Goal: Task Accomplishment & Management: Manage account settings

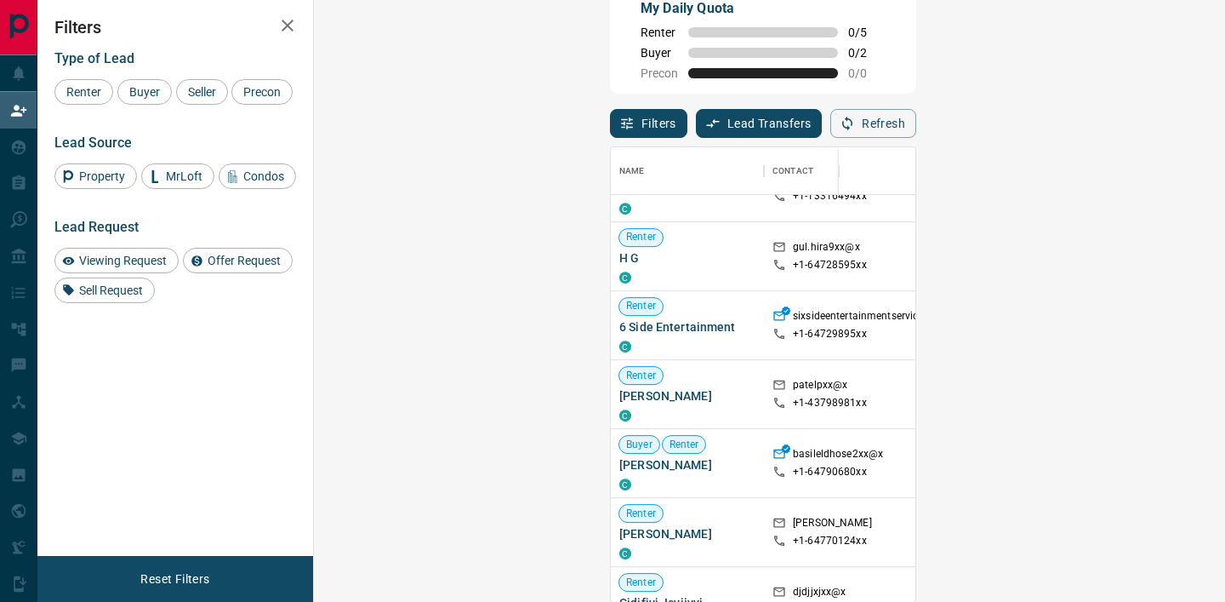
scroll to position [885, 0]
click at [619, 325] on span "6 Side Entertainment" at bounding box center [687, 325] width 136 height 17
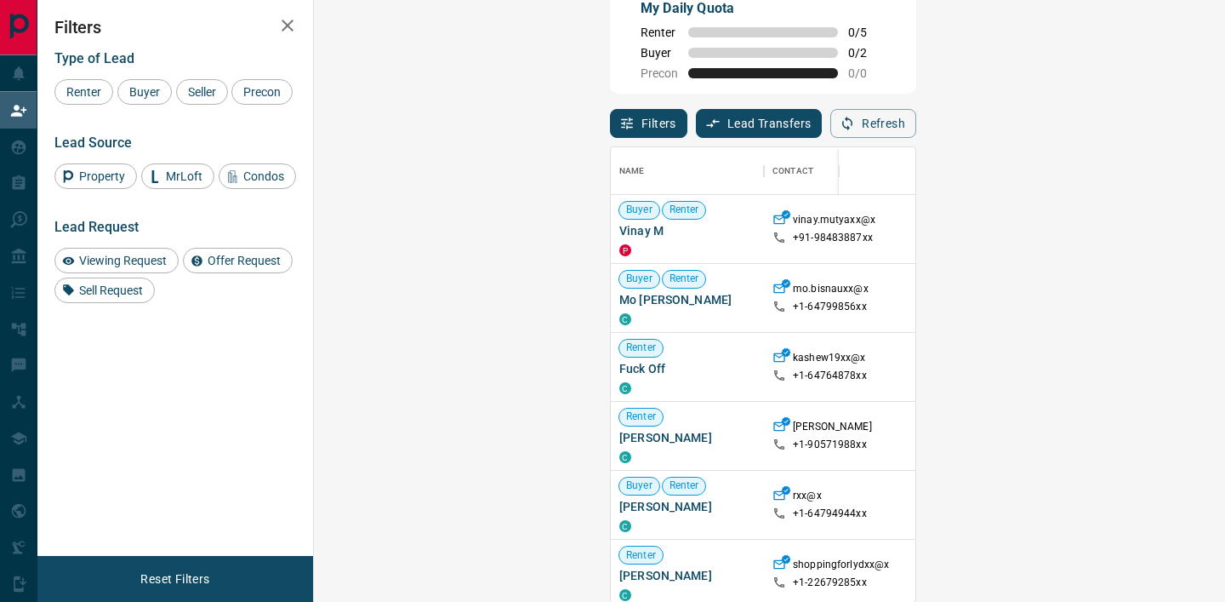
click at [647, 120] on div "Filters Lead Transfers 0 Refresh" at bounding box center [763, 116] width 306 height 44
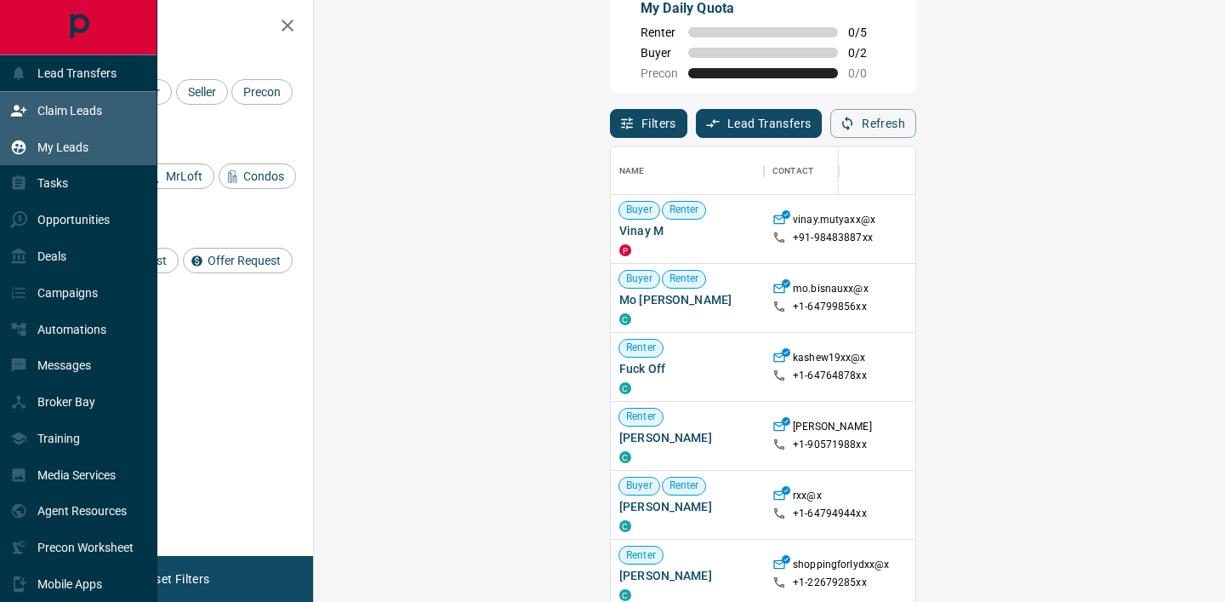
click at [25, 146] on icon at bounding box center [19, 147] width 14 height 14
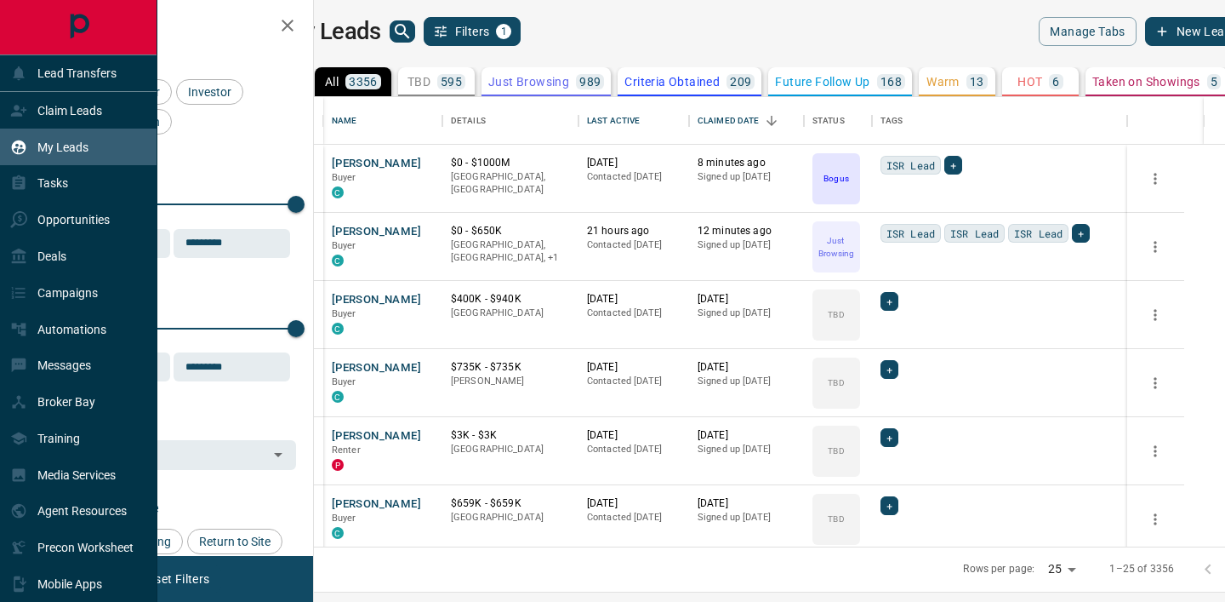
scroll to position [449, 904]
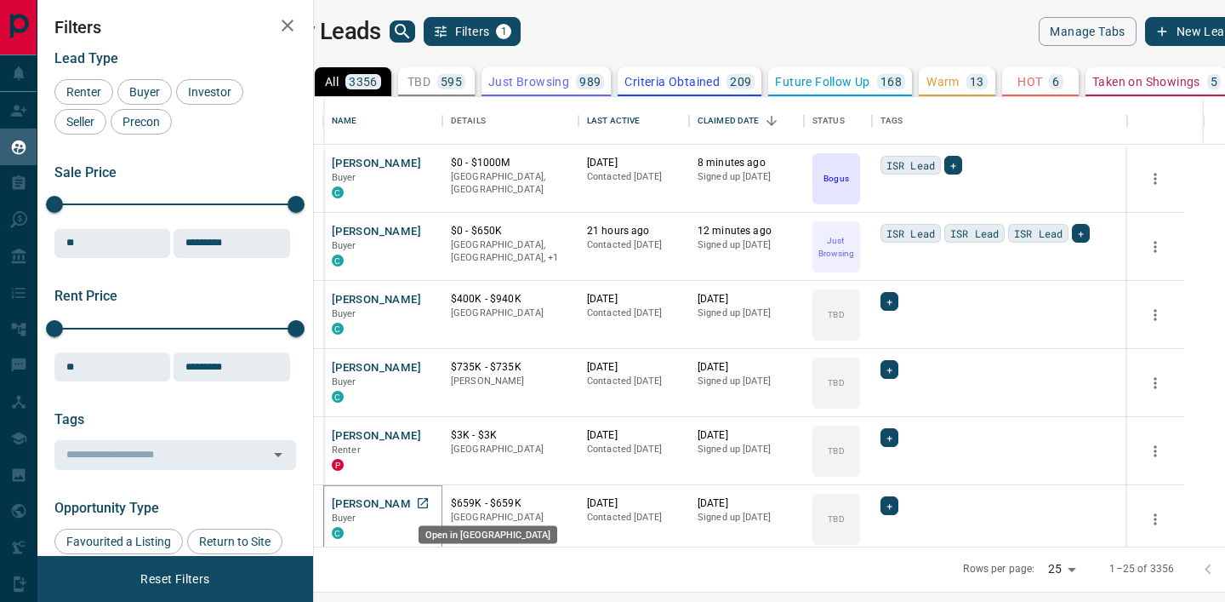
click at [430, 502] on icon "Open in New Tab" at bounding box center [423, 503] width 14 height 14
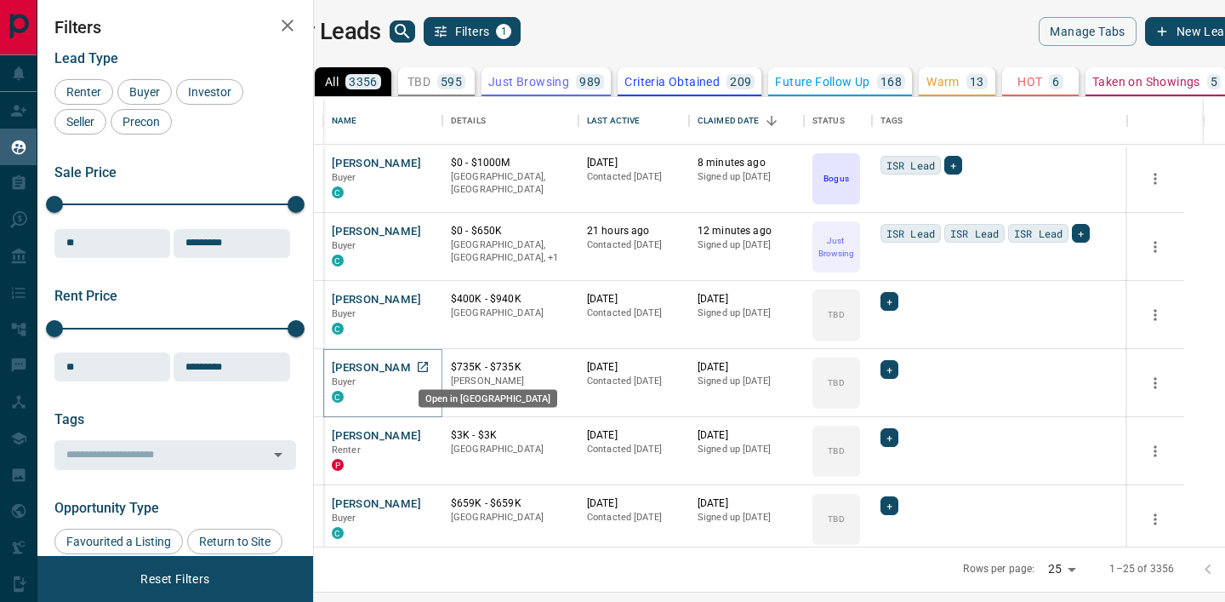
click at [428, 371] on icon "Open in New Tab" at bounding box center [423, 367] width 10 height 10
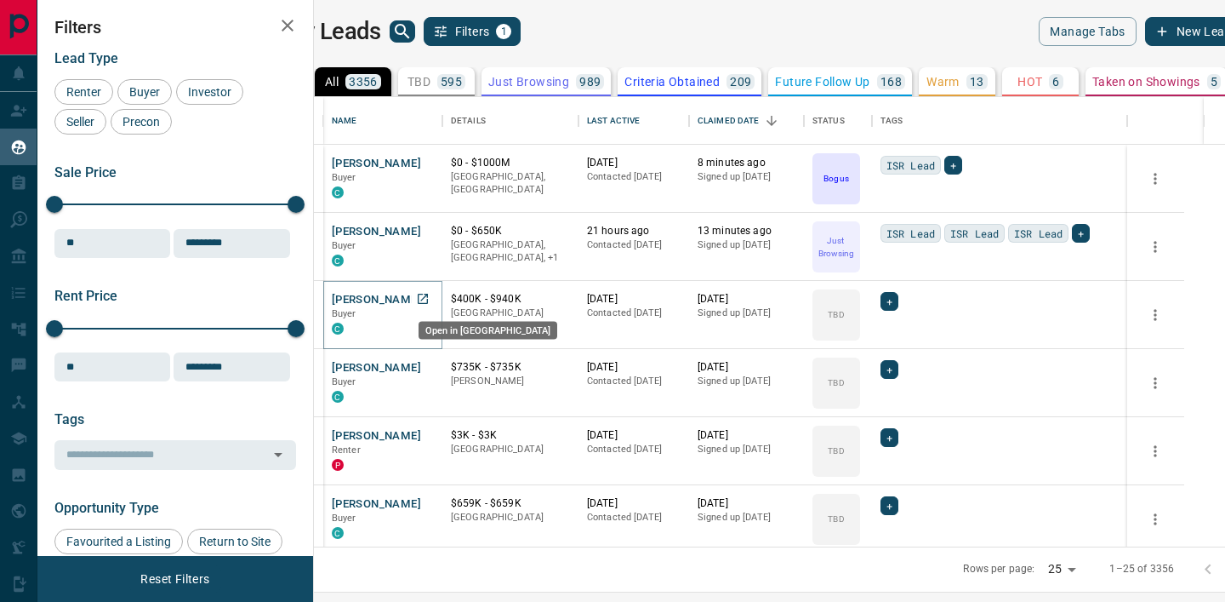
click at [430, 299] on icon "Open in New Tab" at bounding box center [423, 299] width 14 height 14
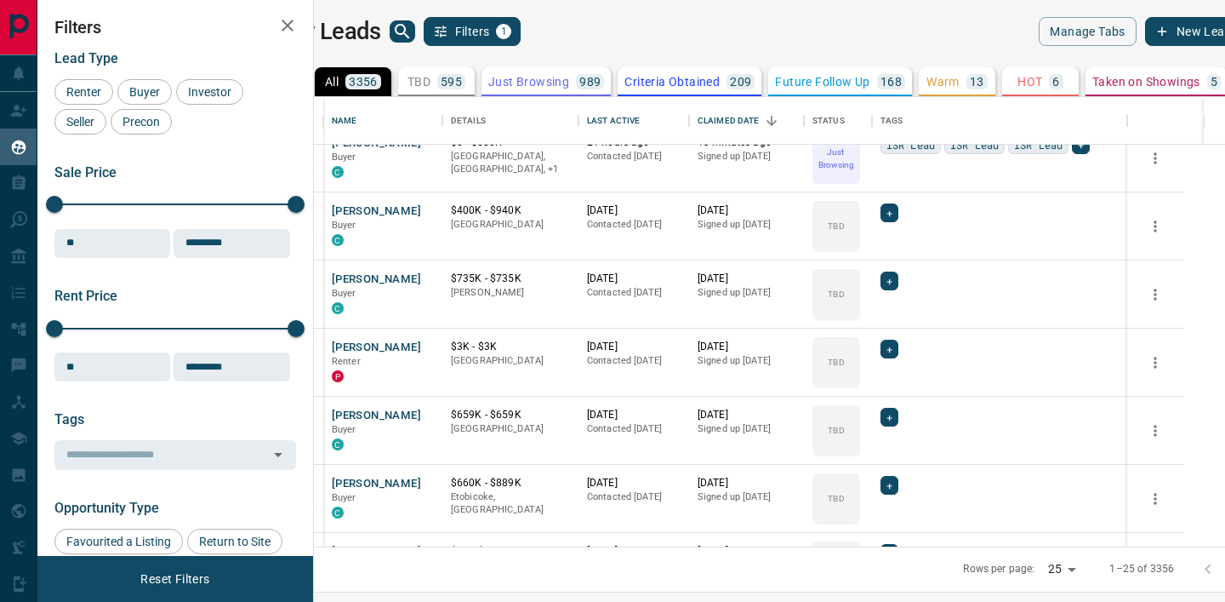
scroll to position [90, 0]
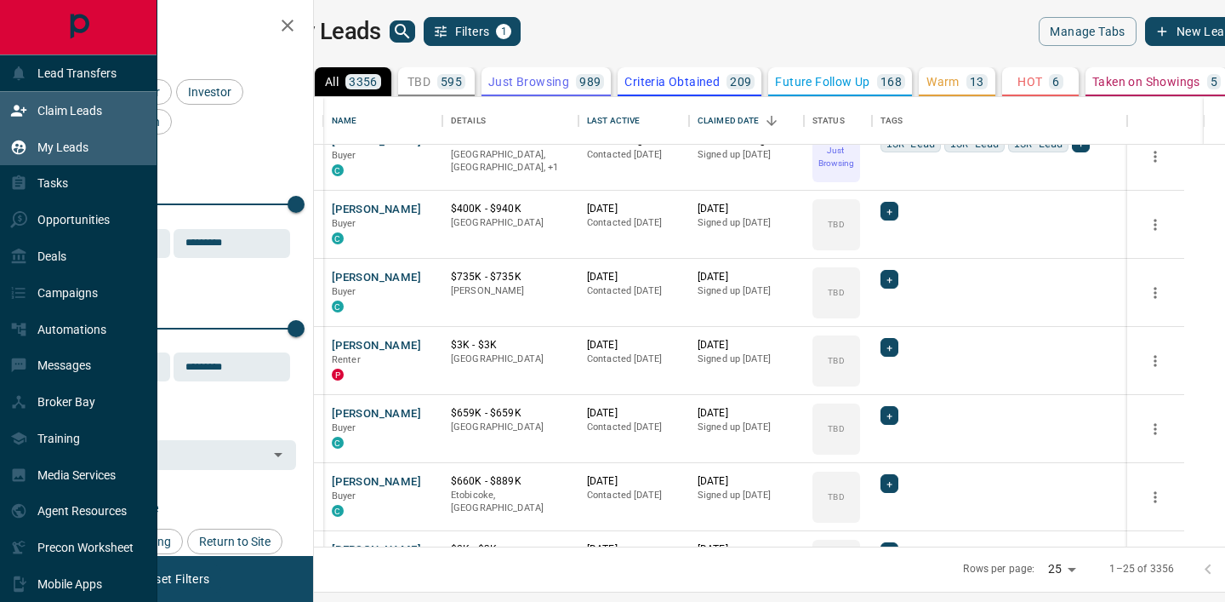
click at [21, 107] on icon at bounding box center [18, 110] width 17 height 17
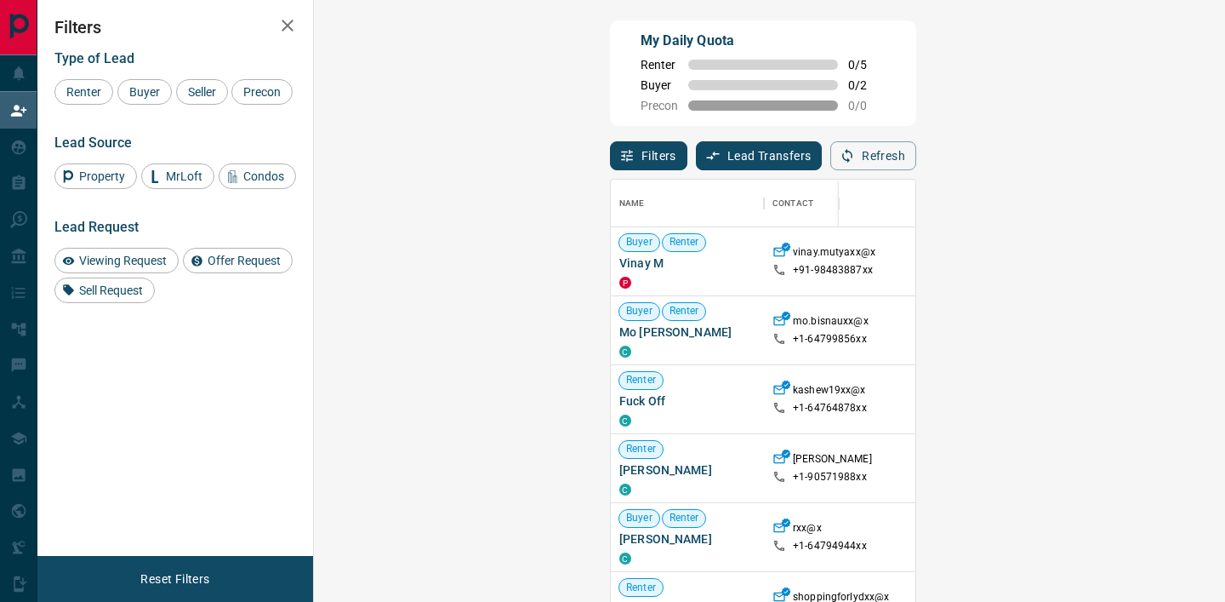
scroll to position [453, 875]
